Goal: Information Seeking & Learning: Check status

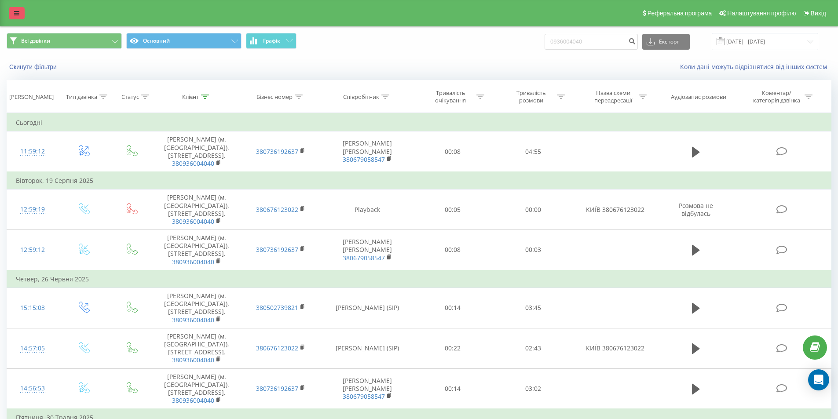
click at [15, 13] on icon at bounding box center [16, 13] width 5 height 6
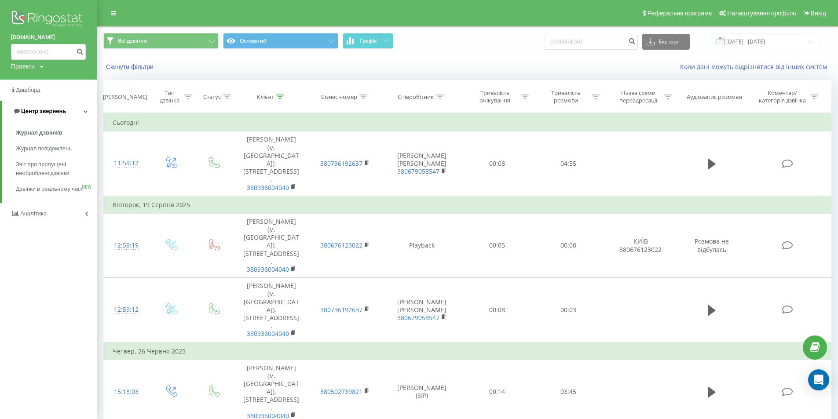
click at [51, 112] on span "Центр звернень" at bounding box center [43, 111] width 45 height 7
click at [42, 133] on span "Аналiтика" at bounding box center [34, 132] width 28 height 7
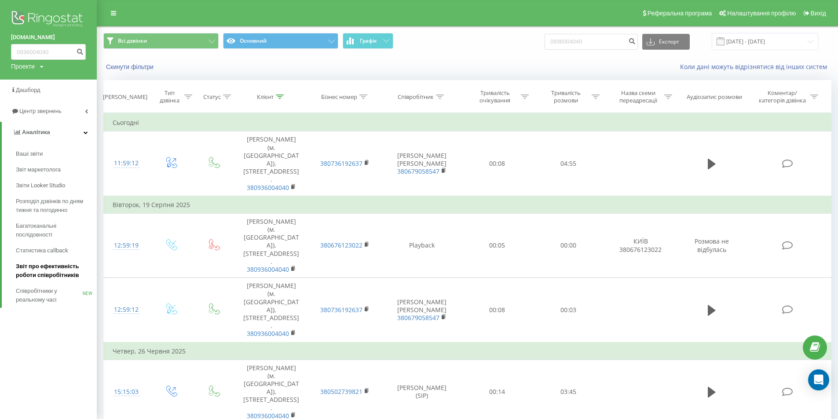
click at [55, 270] on span "Звіт про ефективність роботи співробітників" at bounding box center [54, 271] width 77 height 18
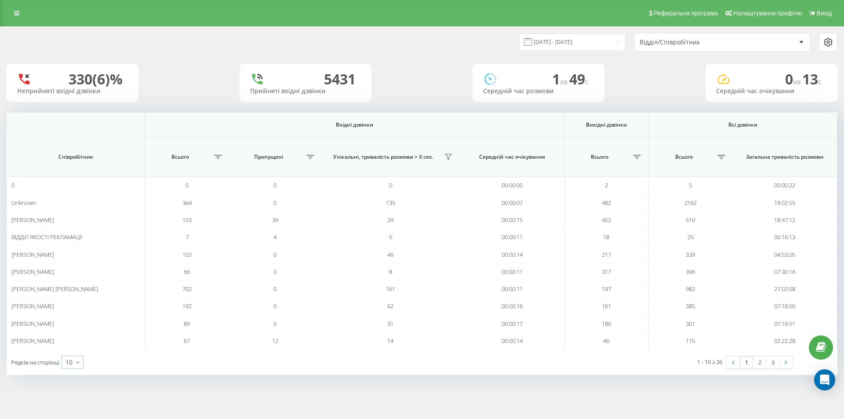
click at [77, 361] on icon at bounding box center [77, 362] width 13 height 17
click at [67, 322] on span "25" at bounding box center [69, 324] width 7 height 8
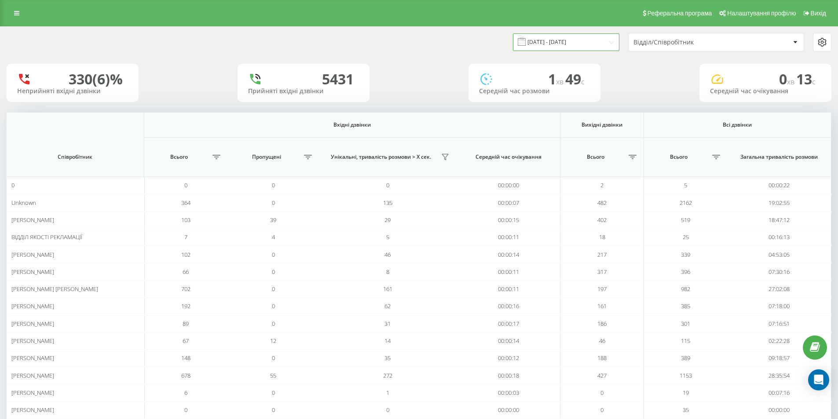
click at [569, 42] on input "21.07.2025 - 21.08.2025" at bounding box center [566, 41] width 106 height 17
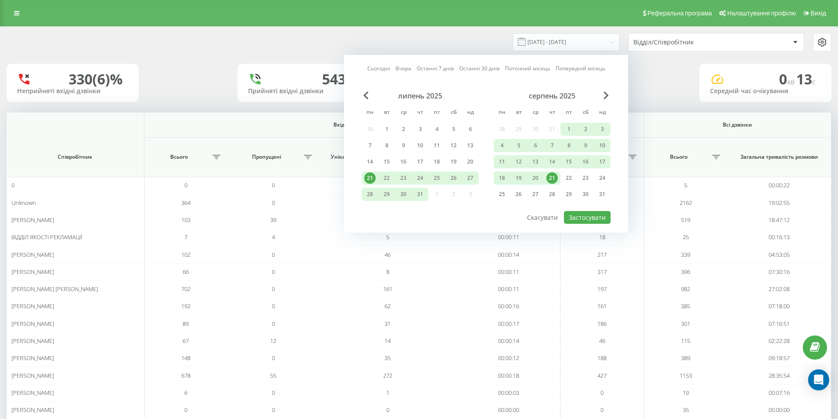
click at [549, 177] on div "21" at bounding box center [551, 177] width 11 height 11
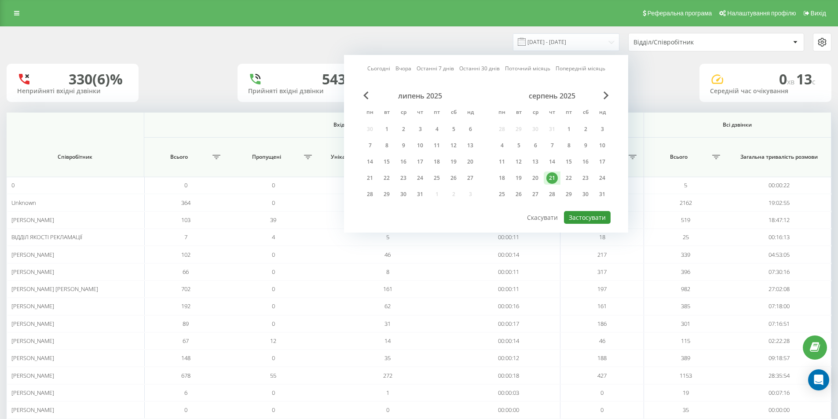
click at [581, 219] on button "Застосувати" at bounding box center [587, 217] width 47 height 13
type input "21.08.2025 - 21.08.2025"
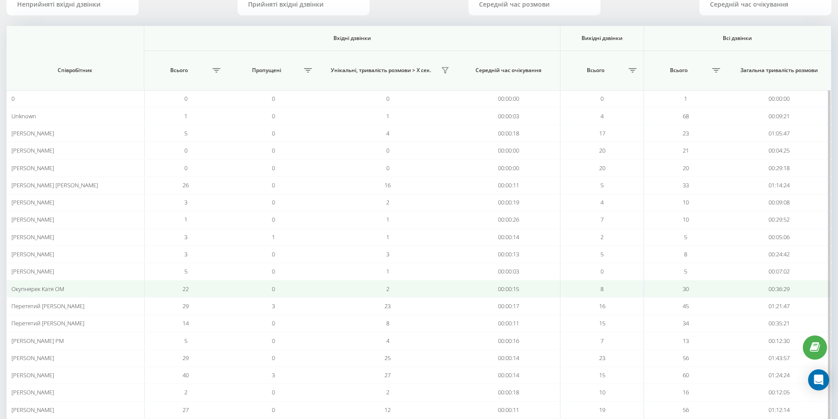
scroll to position [146, 0]
